Goal: Find contact information: Find contact information

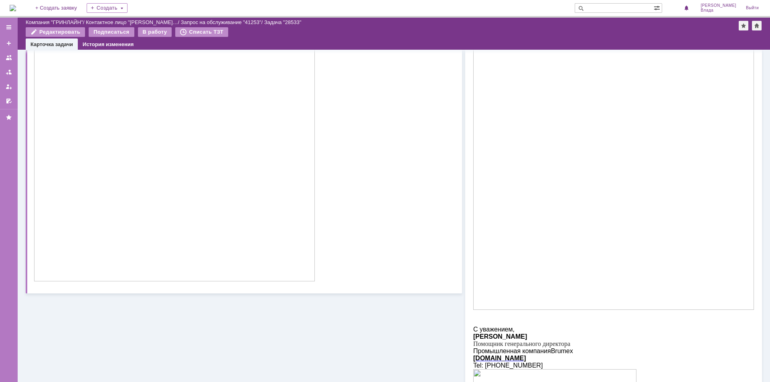
scroll to position [241, 0]
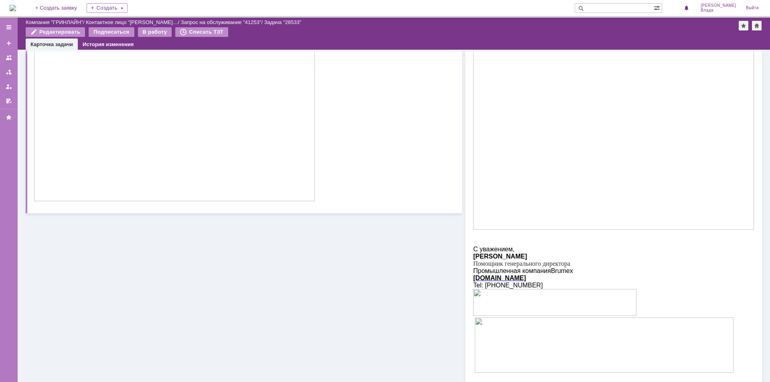
drag, startPoint x: 548, startPoint y: 282, endPoint x: 484, endPoint y: 285, distance: 64.3
click at [484, 285] on p "Tel : [PHONE_NUMBER]" at bounding box center [613, 285] width 281 height 7
copy span "[PHONE_NUMBER]"
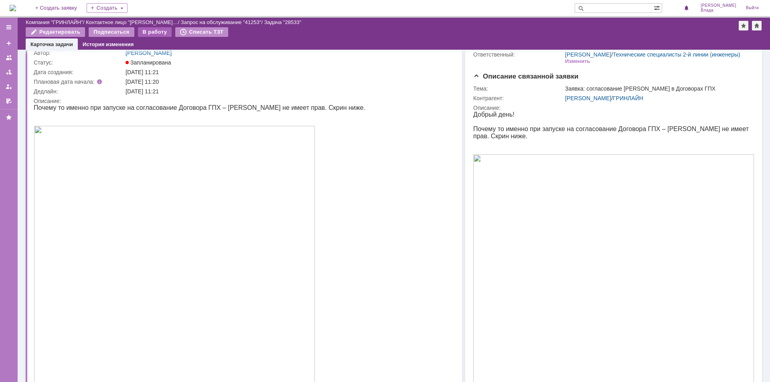
click at [156, 30] on div "В работу" at bounding box center [155, 32] width 34 height 10
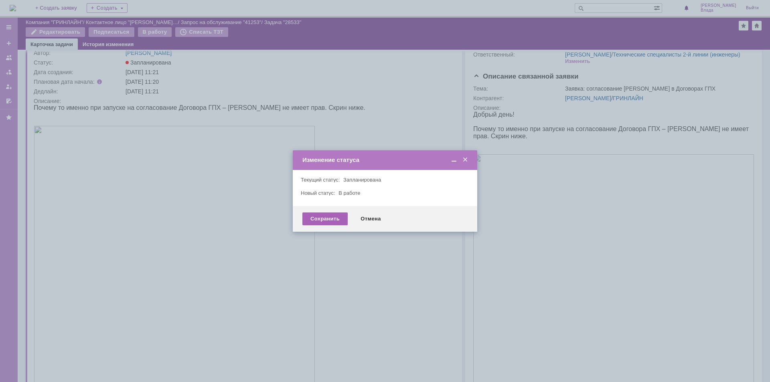
click at [332, 221] on div "Сохранить" at bounding box center [324, 219] width 45 height 13
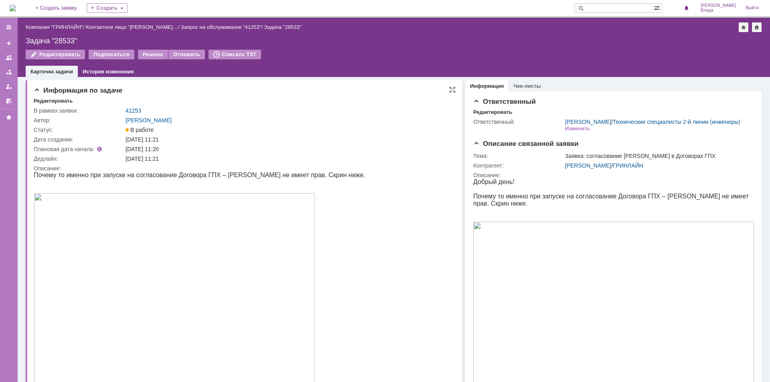
scroll to position [80, 0]
click at [55, 40] on div "Задача "28533"" at bounding box center [394, 41] width 736 height 8
click at [33, 41] on div "Задача "28533"" at bounding box center [394, 41] width 736 height 8
click at [46, 39] on div "Задача "28533"" at bounding box center [394, 41] width 736 height 8
click at [56, 39] on div "Задача "28533"" at bounding box center [394, 41] width 736 height 8
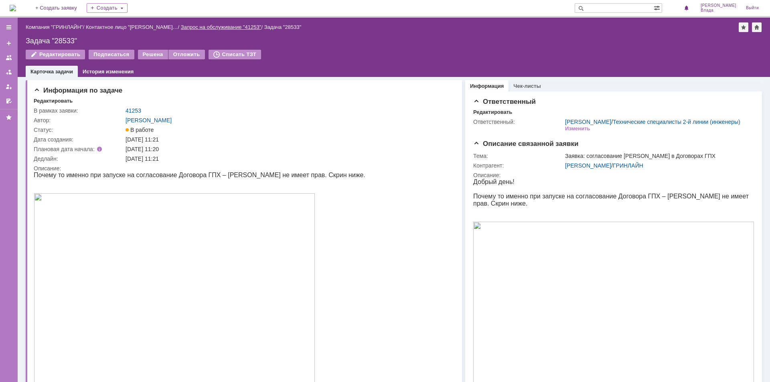
click at [241, 26] on link "Запрос на обслуживание "41253"" at bounding box center [221, 27] width 81 height 6
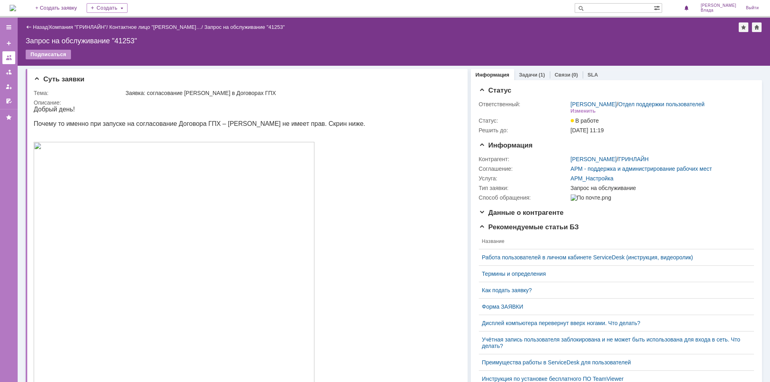
click at [10, 60] on div at bounding box center [9, 58] width 6 height 6
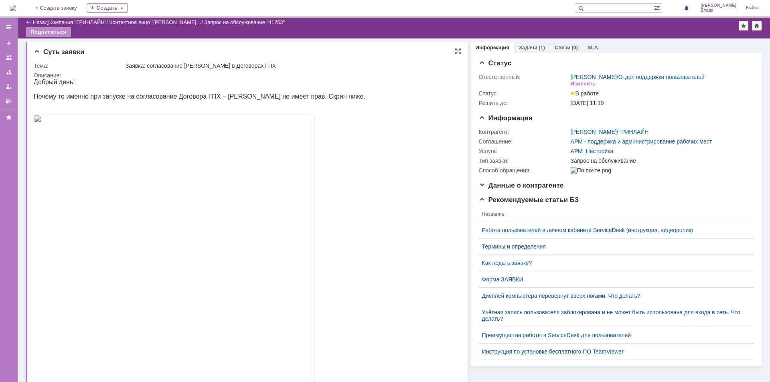
scroll to position [80, 0]
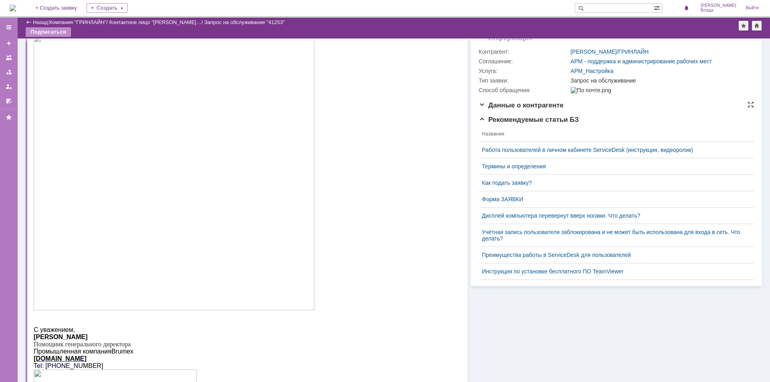
click at [479, 109] on span "Данные о контрагенте" at bounding box center [521, 105] width 85 height 8
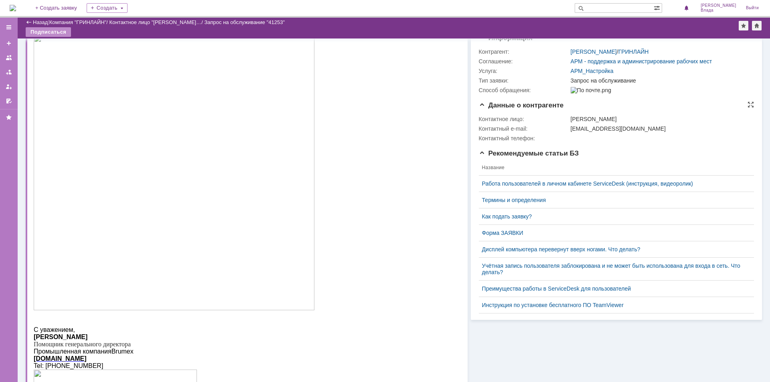
click at [479, 109] on span "Данные о контрагенте" at bounding box center [521, 105] width 85 height 8
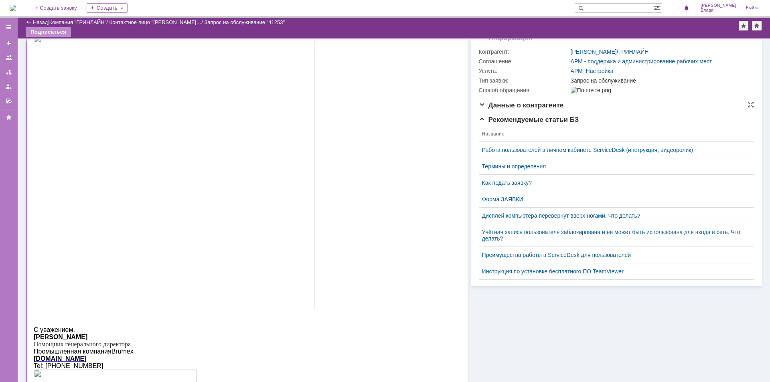
click at [479, 109] on span "Данные о контрагенте" at bounding box center [521, 105] width 85 height 8
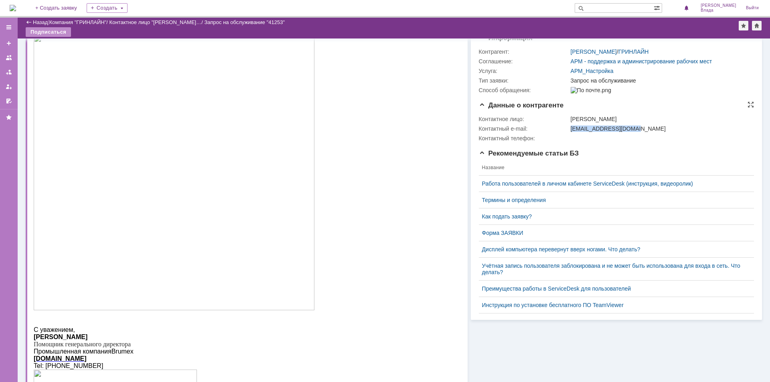
drag, startPoint x: 643, startPoint y: 141, endPoint x: 566, endPoint y: 141, distance: 76.2
click at [569, 134] on td "[EMAIL_ADDRESS][DOMAIN_NAME]" at bounding box center [660, 129] width 183 height 10
copy div "[EMAIL_ADDRESS][DOMAIN_NAME]"
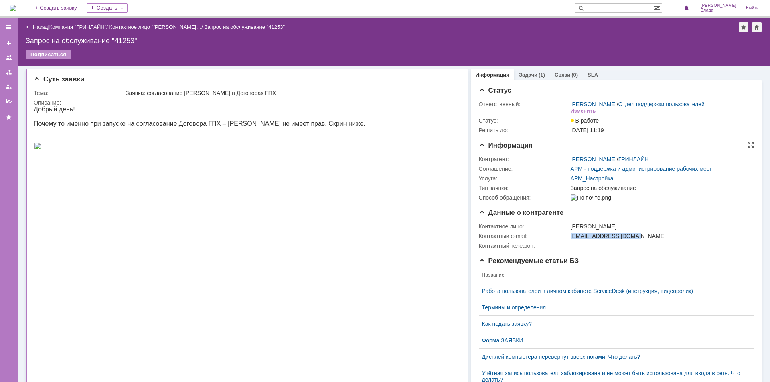
click at [617, 162] on link "[PERSON_NAME]" at bounding box center [594, 159] width 46 height 6
